Goal: Book appointment/travel/reservation

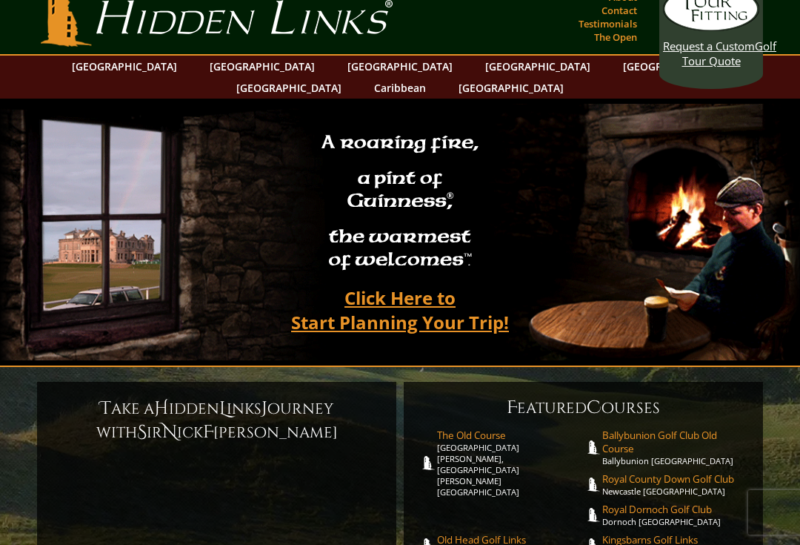
scroll to position [19, 0]
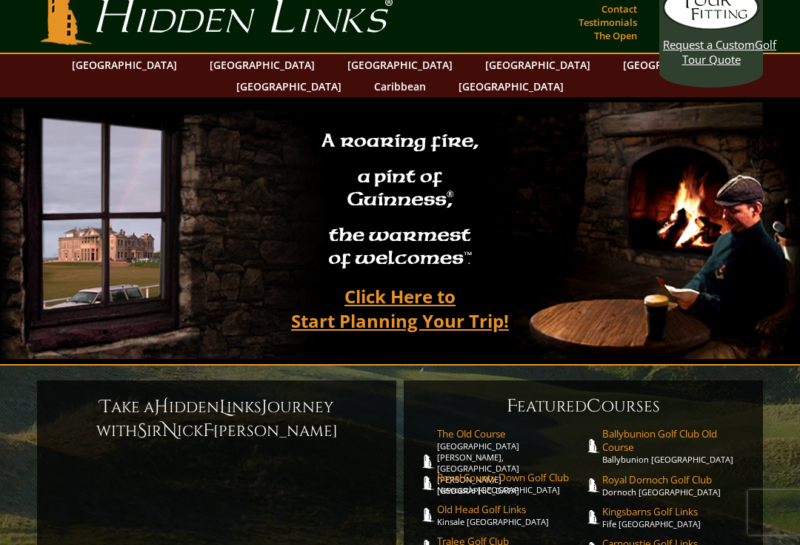
click at [340, 72] on link "[GEOGRAPHIC_DATA]" at bounding box center [400, 64] width 120 height 21
click at [478, 67] on link "[GEOGRAPHIC_DATA]" at bounding box center [538, 64] width 120 height 21
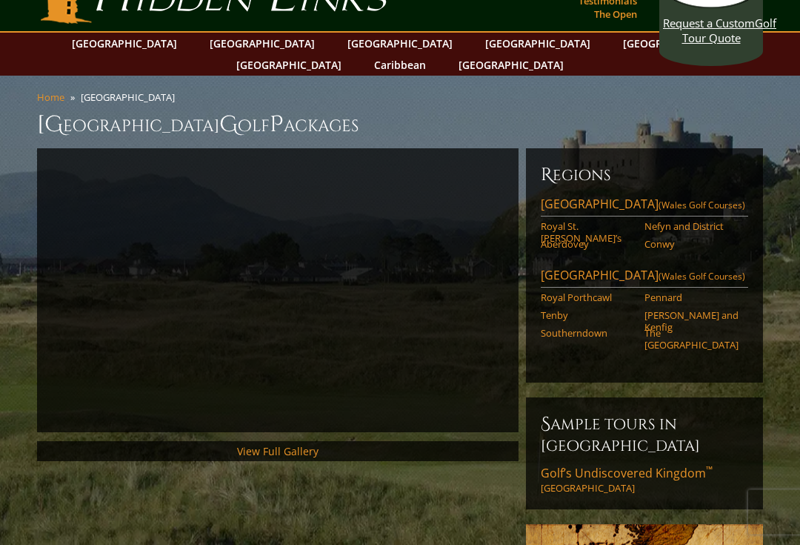
scroll to position [40, 0]
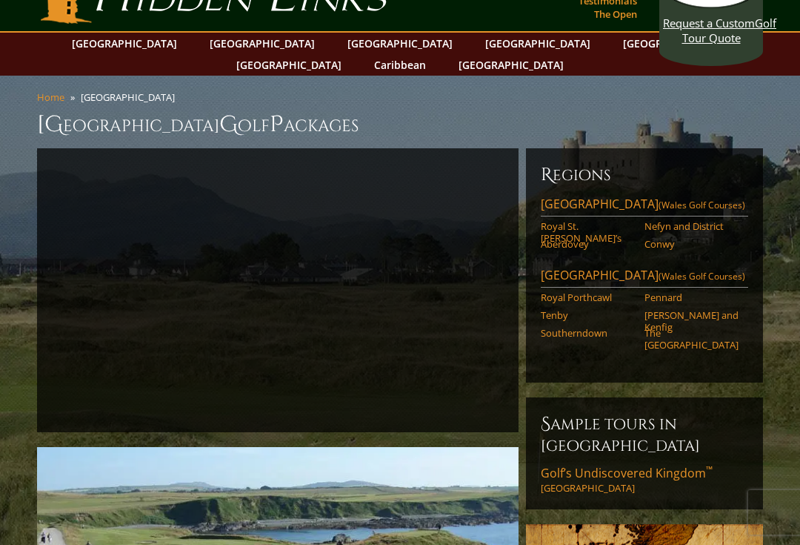
click at [609, 196] on link "North Wales (Wales Golf Courses)" at bounding box center [644, 206] width 207 height 21
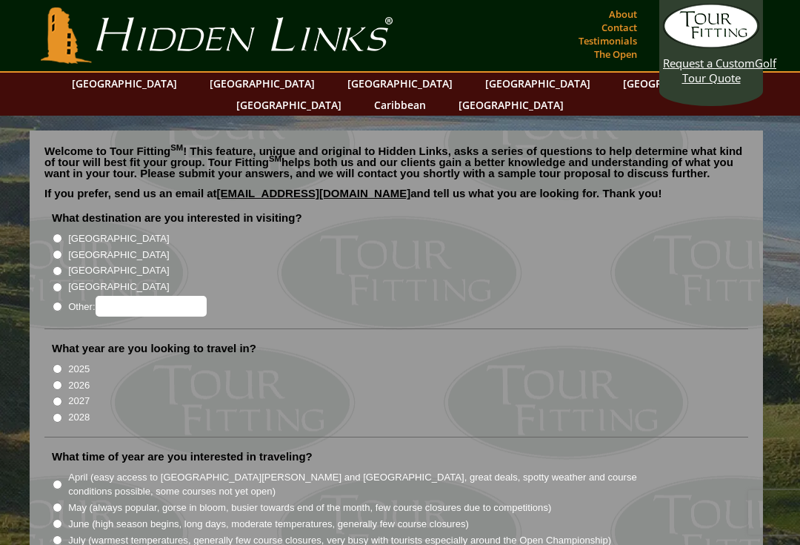
click at [58, 364] on input "2025" at bounding box center [58, 369] width 10 height 10
radio input "true"
click at [59, 380] on input "2026" at bounding box center [58, 385] width 10 height 10
radio input "true"
click at [236, 82] on link "[GEOGRAPHIC_DATA]" at bounding box center [262, 83] width 120 height 21
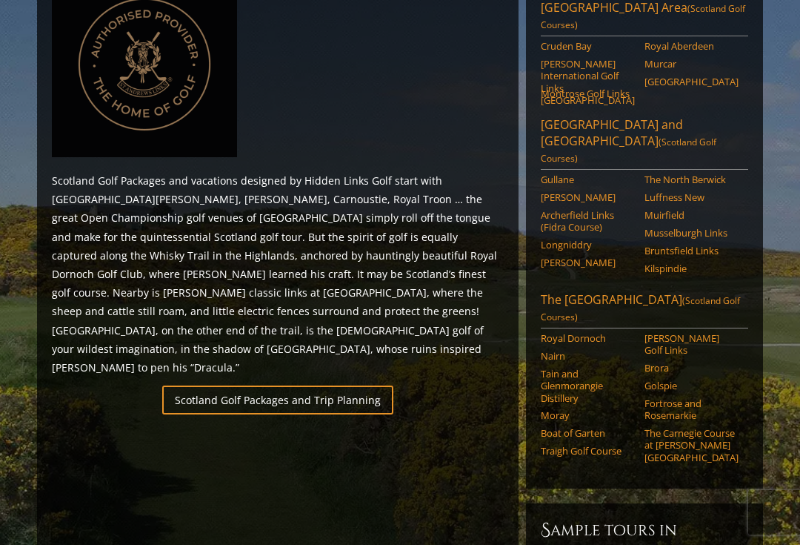
scroll to position [741, 0]
